Goal: Information Seeking & Learning: Learn about a topic

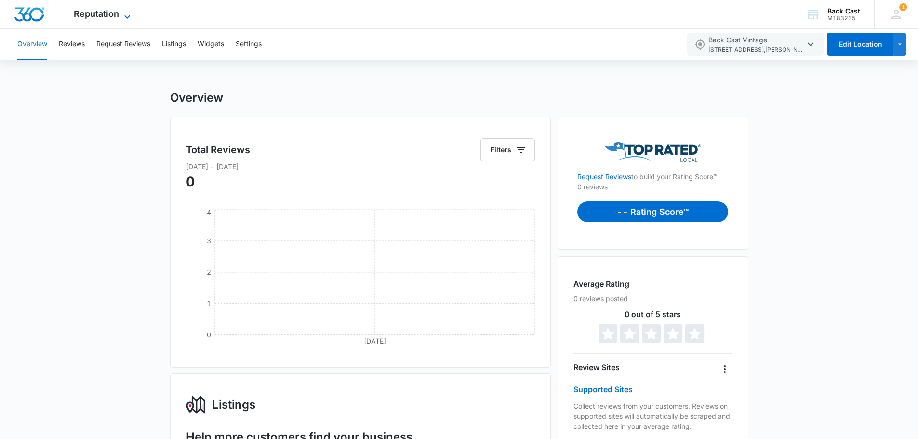
click at [100, 12] on span "Reputation" at bounding box center [96, 14] width 45 height 10
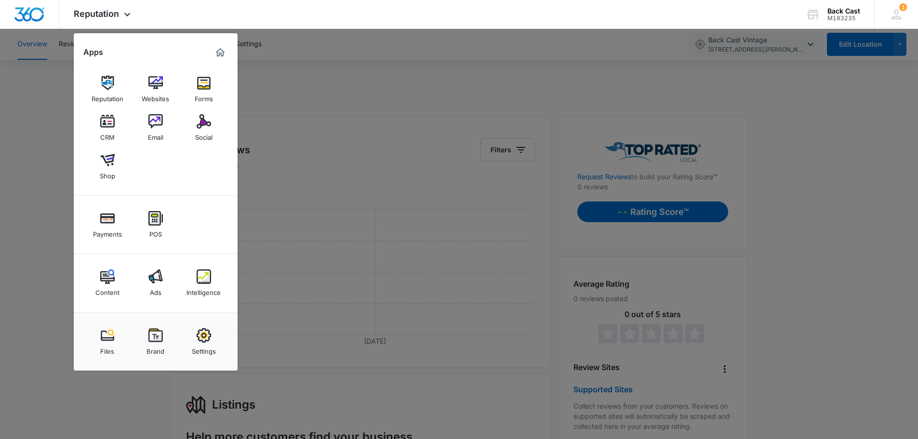
click at [209, 287] on div "Intelligence" at bounding box center [203, 290] width 34 height 13
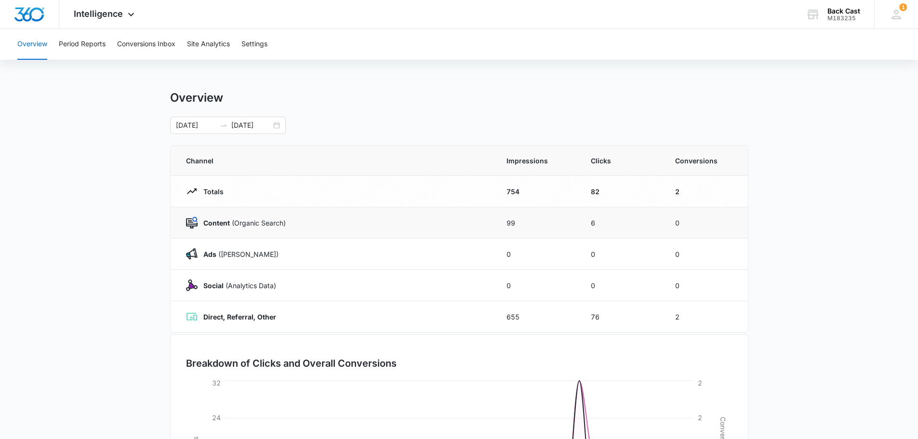
click at [197, 221] on p "Content (Organic Search)" at bounding box center [241, 223] width 88 height 10
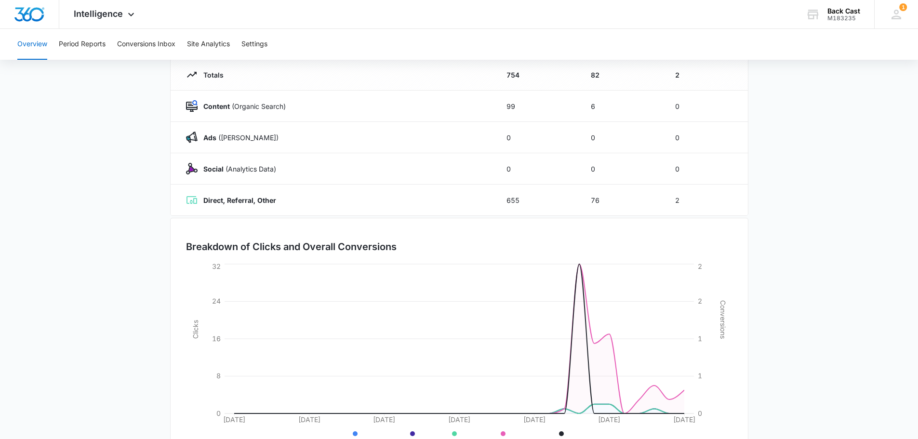
scroll to position [61, 0]
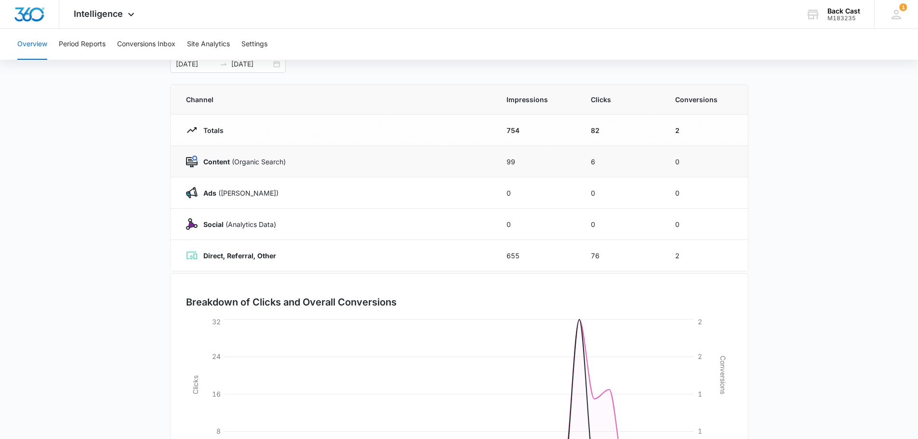
click at [510, 159] on td "99" at bounding box center [537, 161] width 84 height 31
click at [237, 168] on td "Content (Organic Search)" at bounding box center [333, 161] width 324 height 31
click at [206, 164] on strong "Content" at bounding box center [216, 162] width 26 height 8
click at [194, 160] on img at bounding box center [192, 162] width 12 height 12
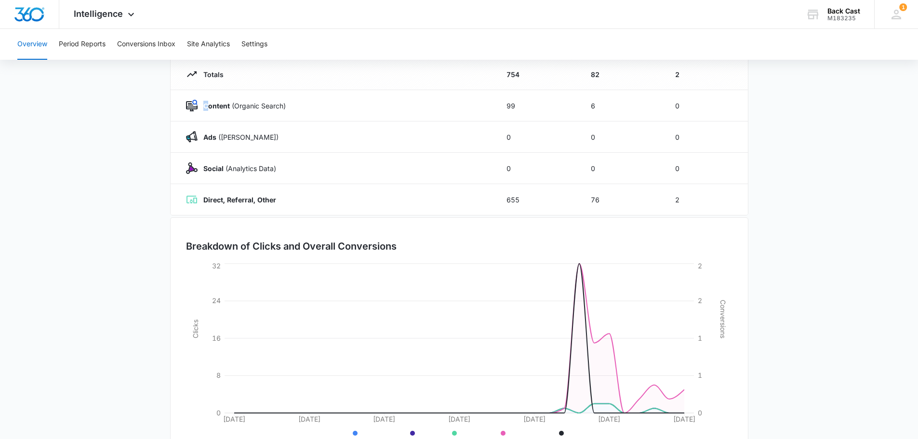
scroll to position [144, 0]
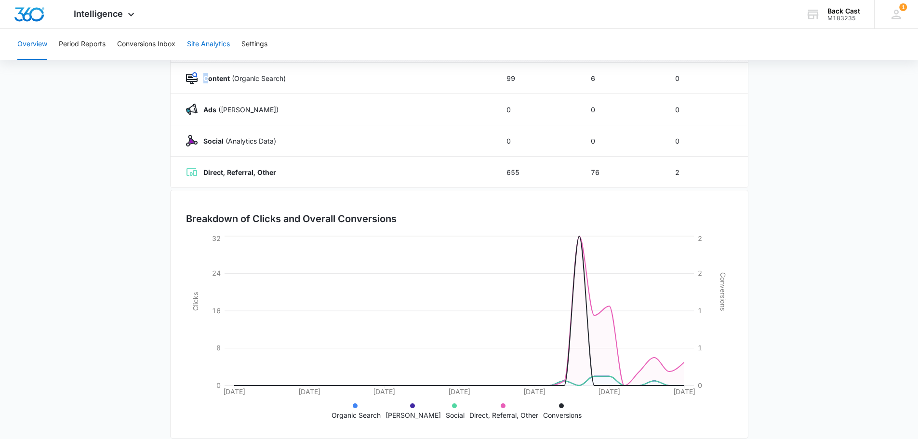
drag, startPoint x: 206, startPoint y: 39, endPoint x: 206, endPoint y: 33, distance: 6.8
click at [206, 35] on button "Site Analytics" at bounding box center [208, 44] width 43 height 31
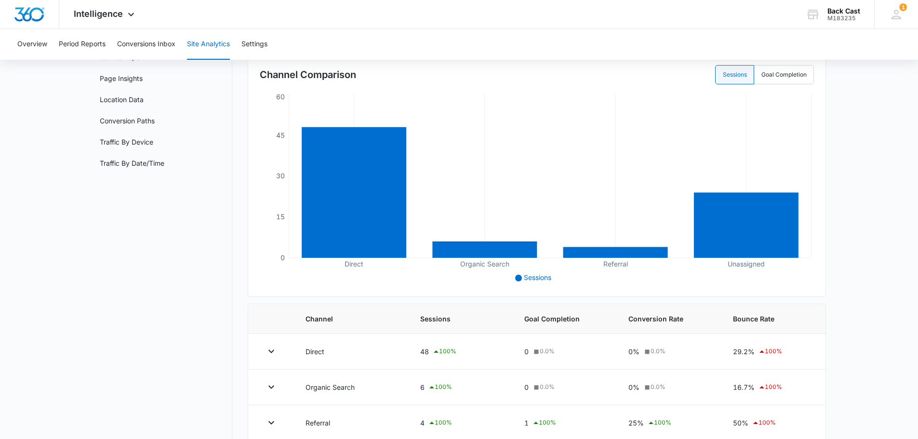
scroll to position [96, 0]
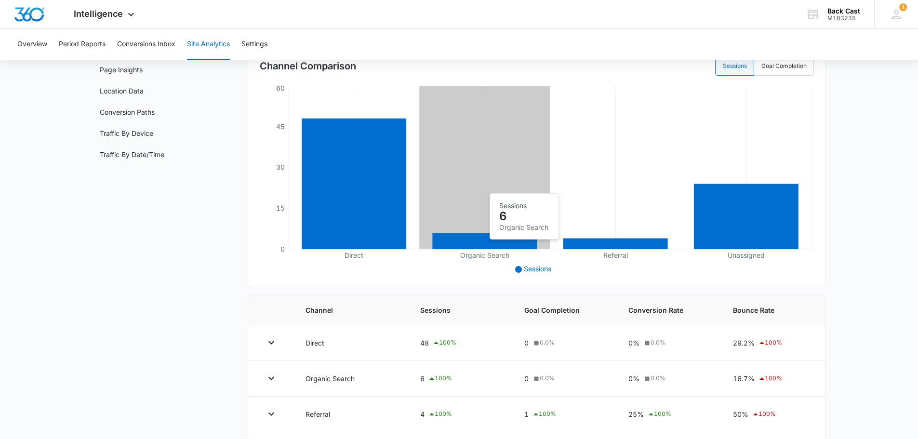
click at [464, 243] on icon at bounding box center [484, 241] width 105 height 16
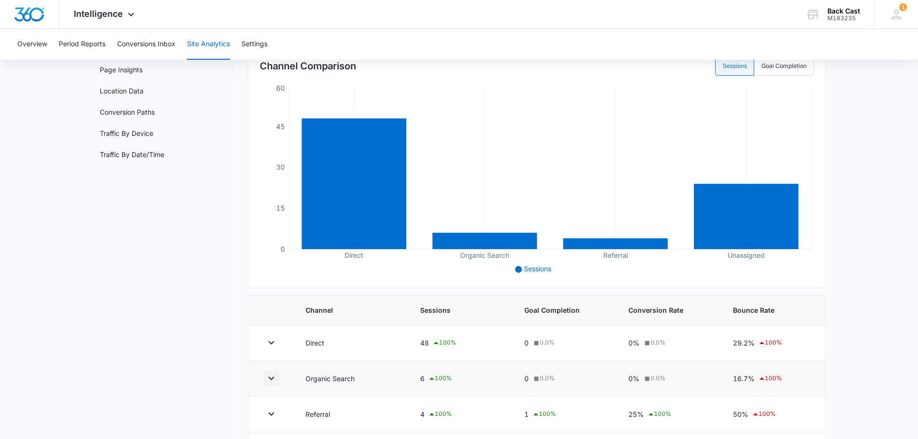
click at [268, 380] on icon "button" at bounding box center [271, 378] width 12 height 12
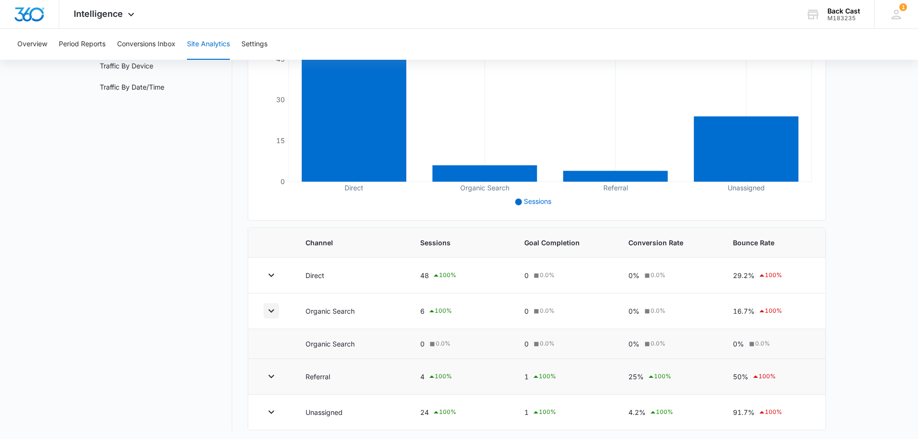
scroll to position [167, 0]
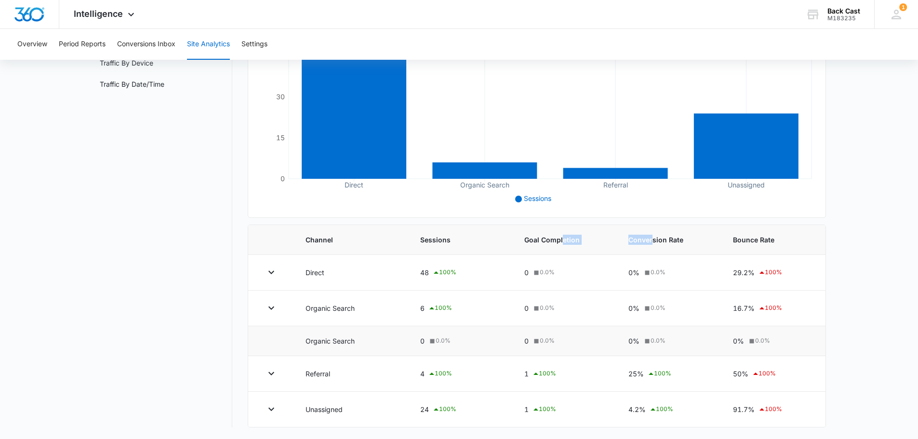
drag, startPoint x: 562, startPoint y: 240, endPoint x: 663, endPoint y: 248, distance: 101.4
click at [654, 246] on tr "Channel Sessions Goal Completion Conversion Rate Bounce Rate" at bounding box center [536, 240] width 577 height 30
click at [692, 249] on th "Conversion Rate" at bounding box center [669, 240] width 104 height 30
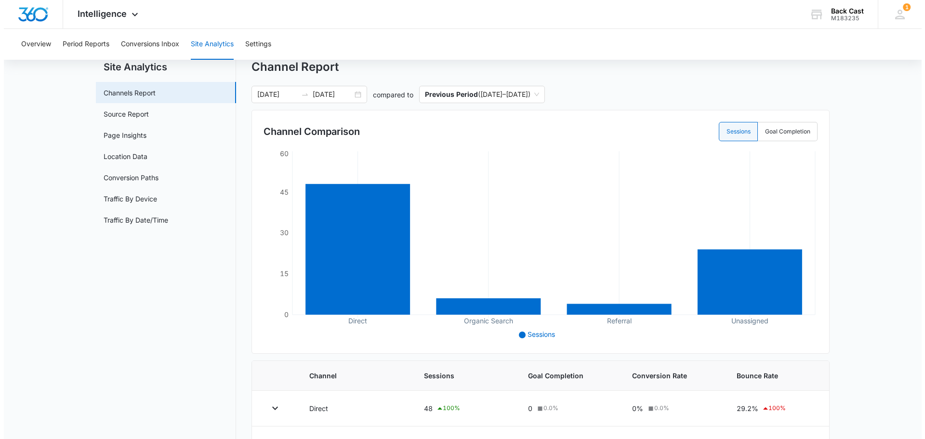
scroll to position [0, 0]
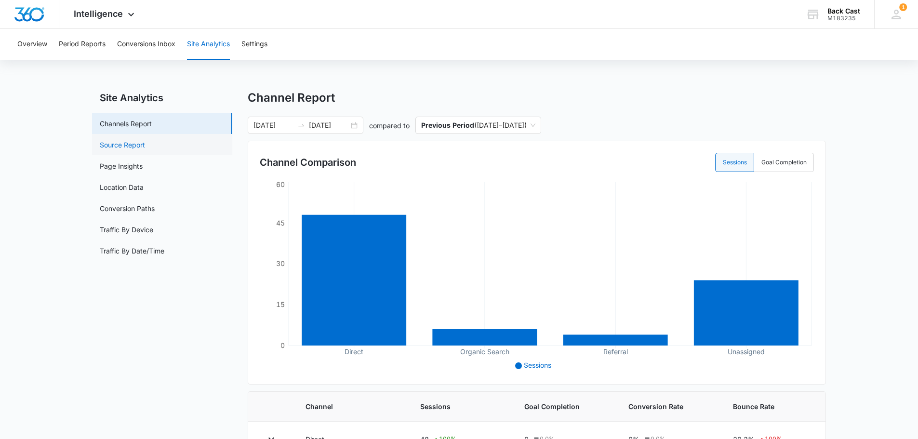
click at [137, 148] on link "Source Report" at bounding box center [122, 145] width 45 height 10
